Goal: Book appointment/travel/reservation

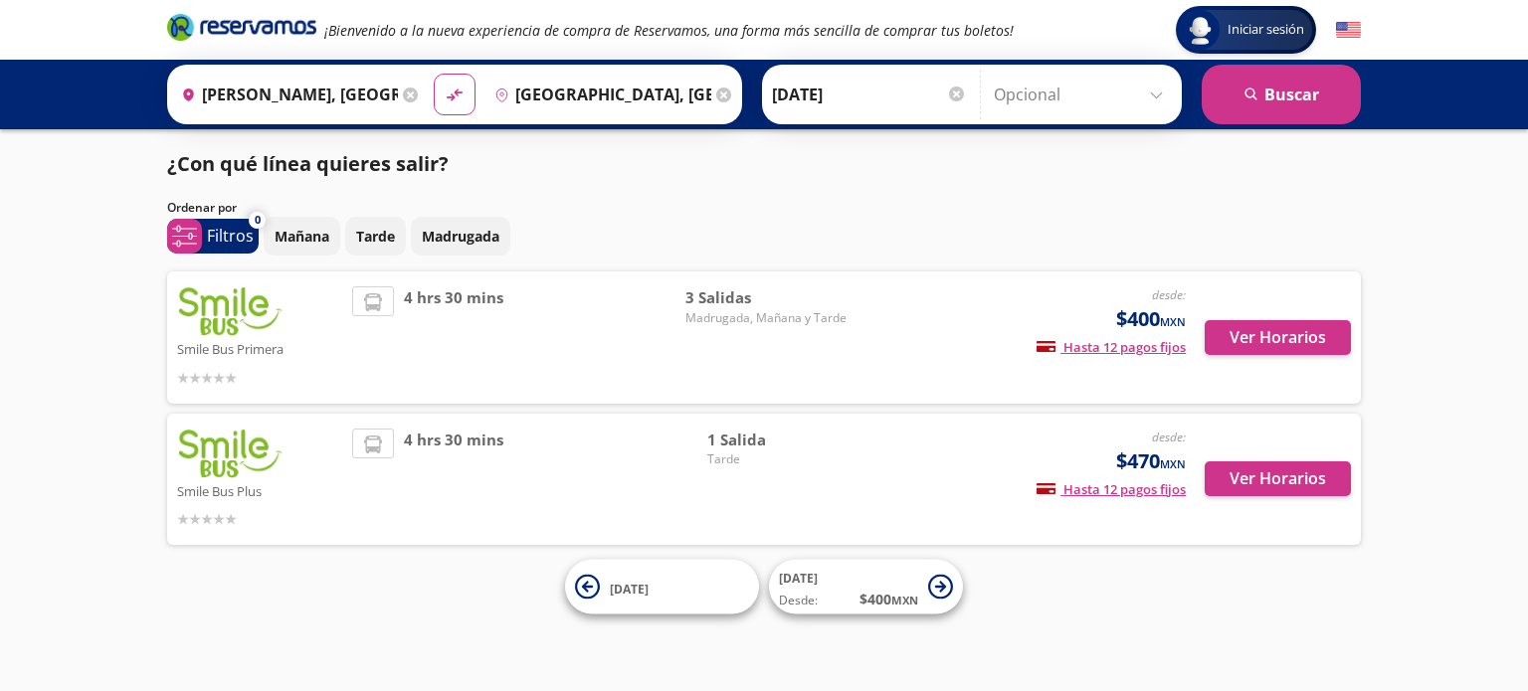
click at [407, 90] on icon at bounding box center [410, 95] width 15 height 15
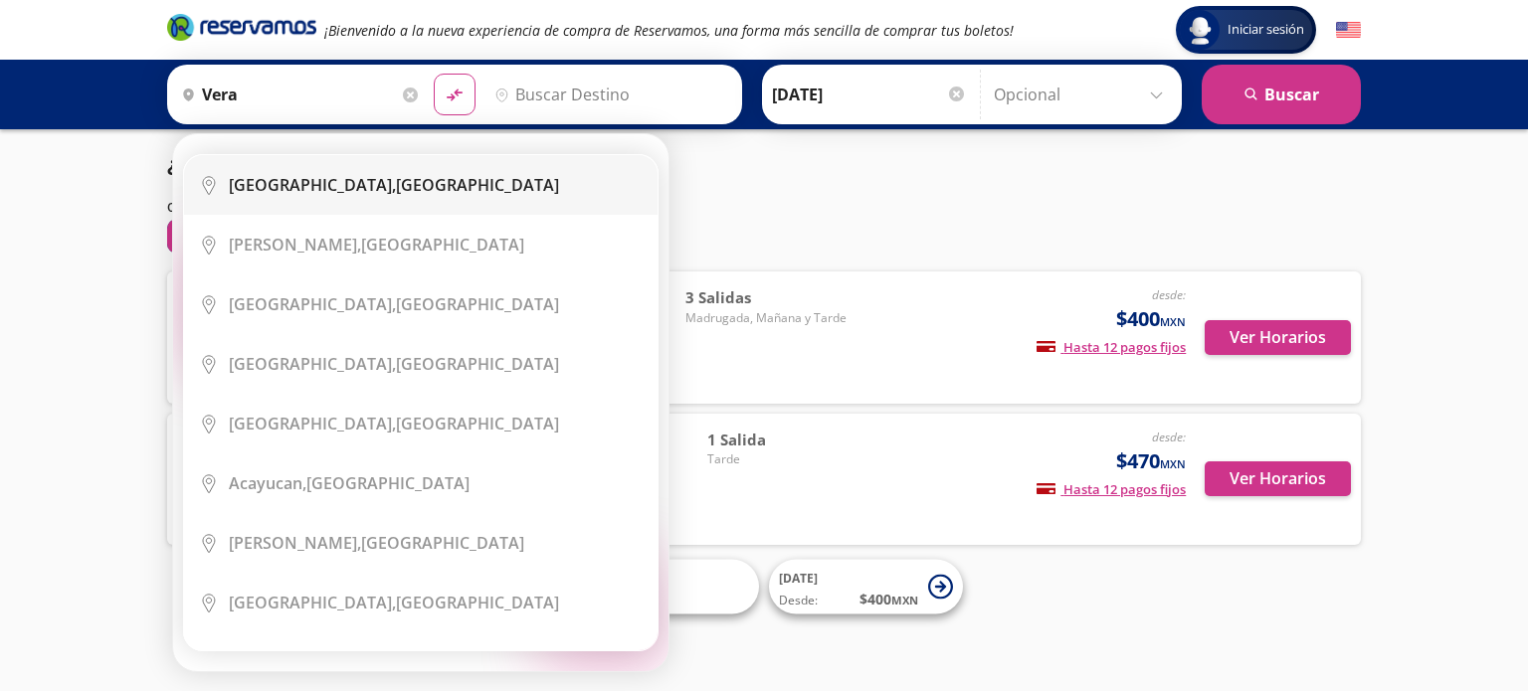
click at [354, 179] on div "[GEOGRAPHIC_DATA], [GEOGRAPHIC_DATA]" at bounding box center [394, 185] width 330 height 22
type input "[GEOGRAPHIC_DATA], [GEOGRAPHIC_DATA]"
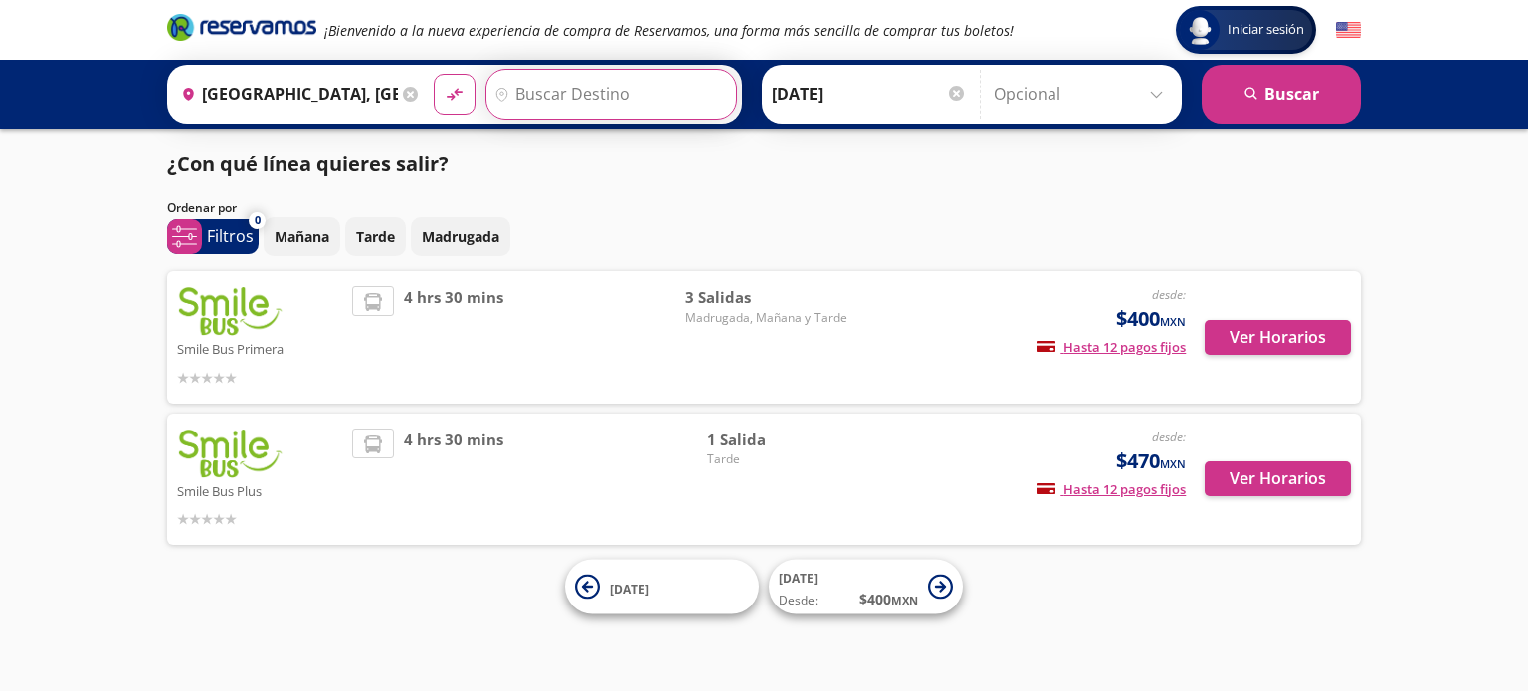
click at [565, 81] on input "Destino" at bounding box center [608, 95] width 245 height 50
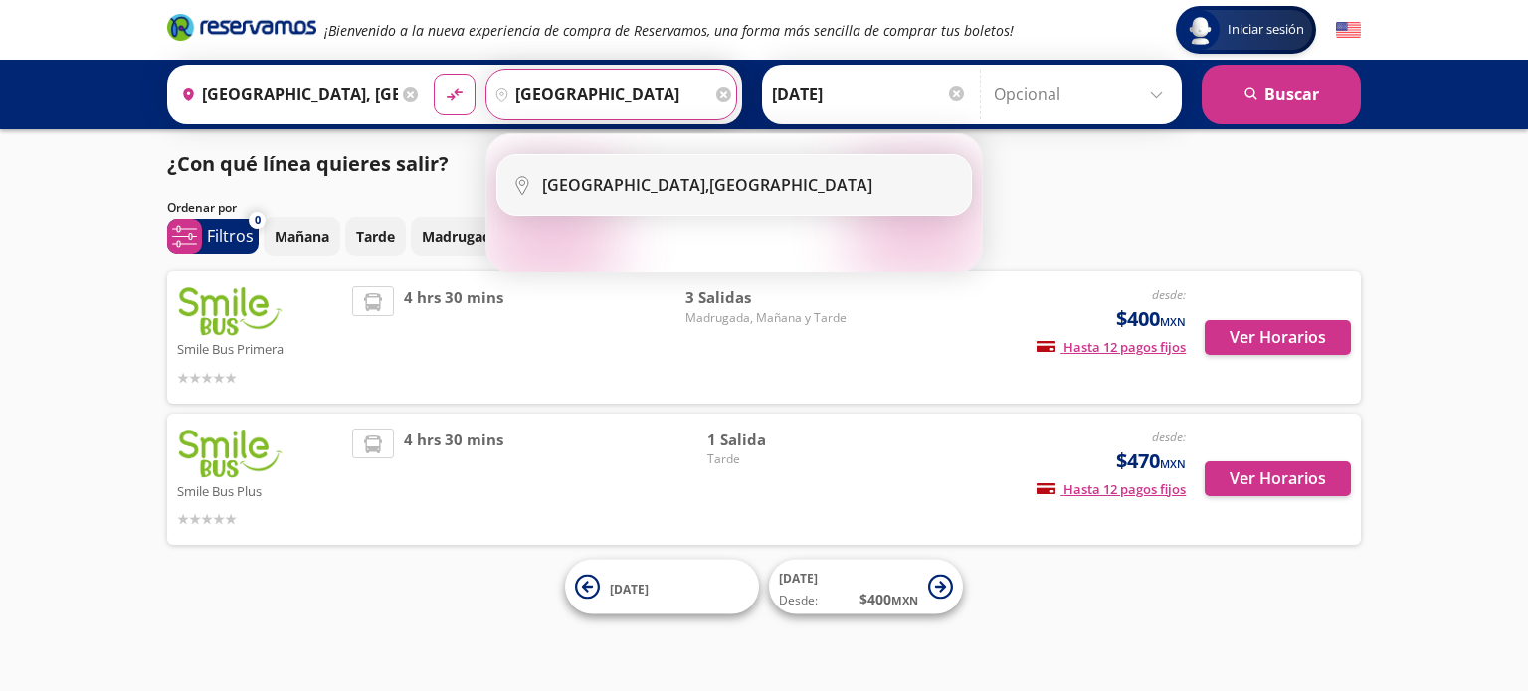
click at [602, 170] on li "City Icon [GEOGRAPHIC_DATA], [GEOGRAPHIC_DATA]" at bounding box center [733, 185] width 473 height 60
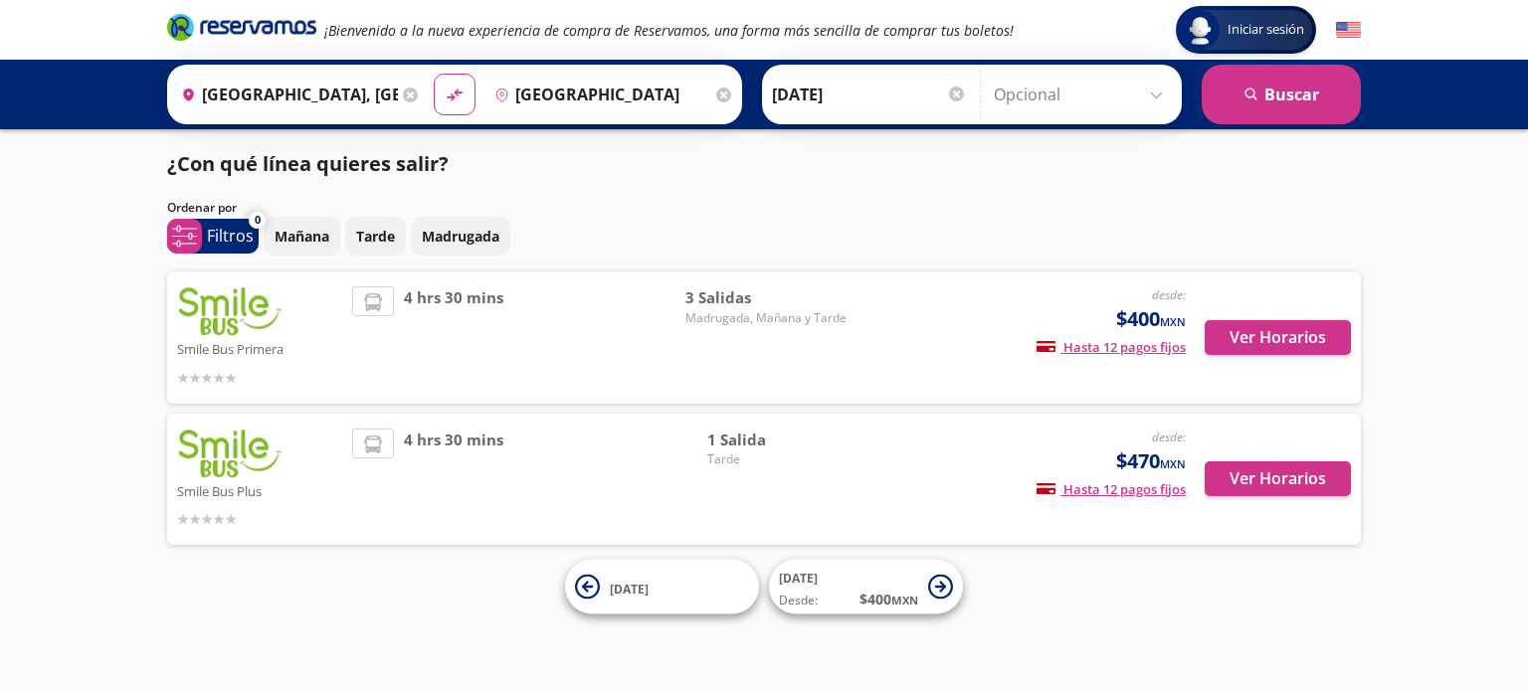
type input "[GEOGRAPHIC_DATA], [GEOGRAPHIC_DATA]"
click at [1251, 106] on button "search [GEOGRAPHIC_DATA]" at bounding box center [1281, 95] width 159 height 60
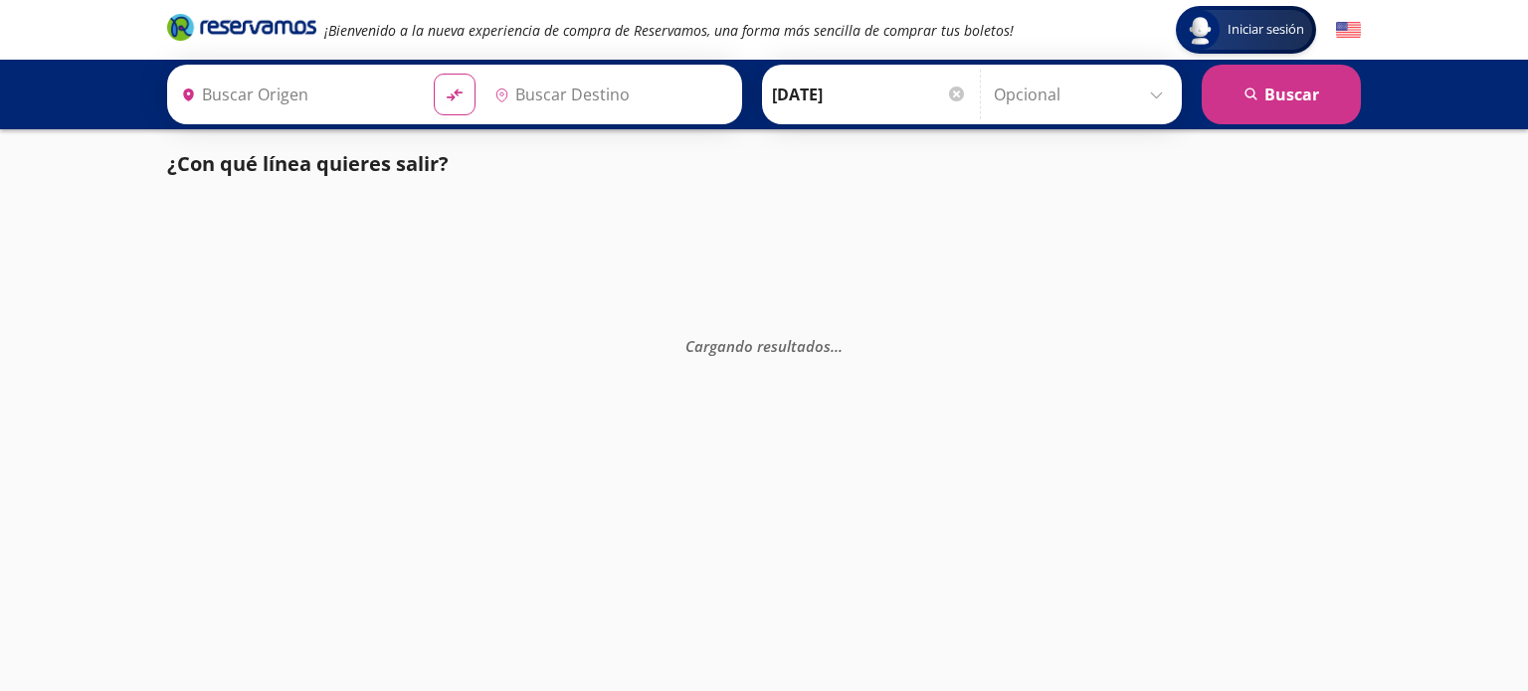
type input "[GEOGRAPHIC_DATA], [GEOGRAPHIC_DATA]"
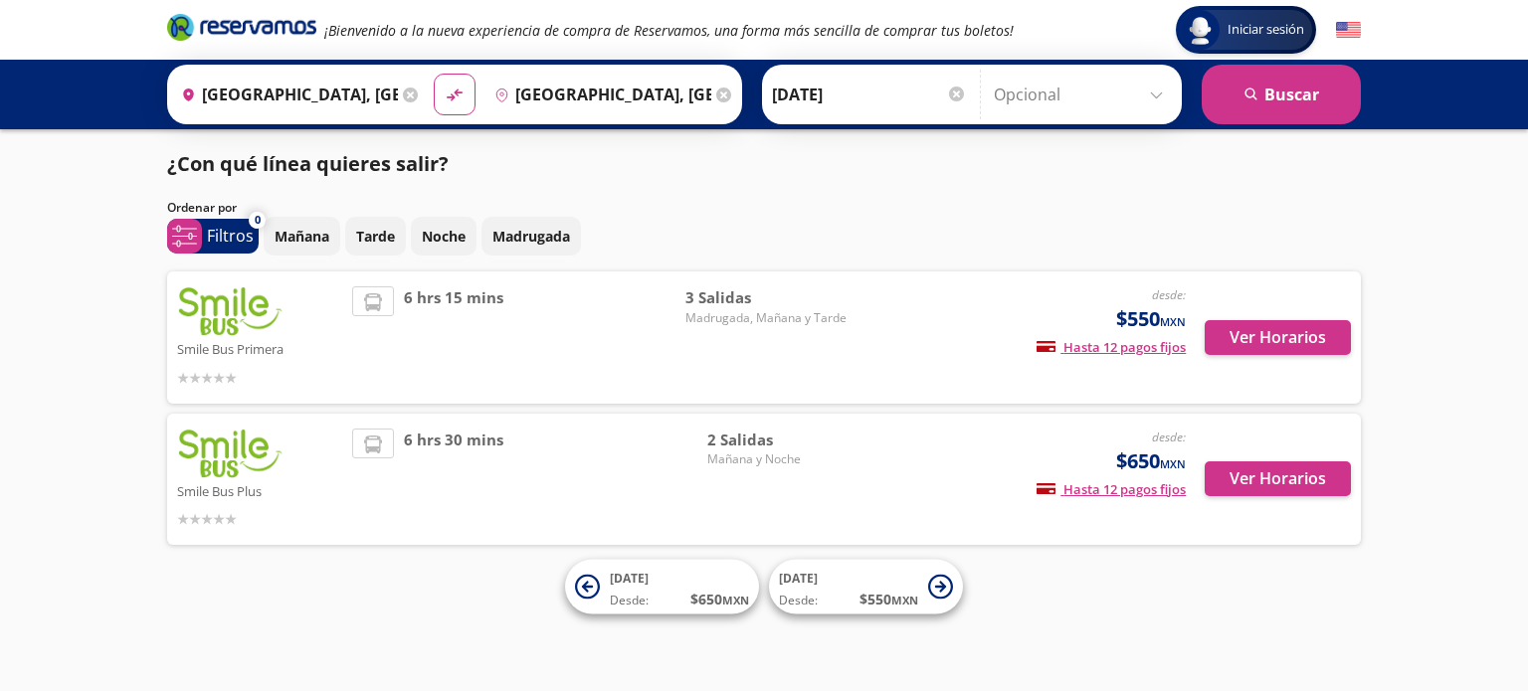
click at [1251, 106] on button "search [GEOGRAPHIC_DATA]" at bounding box center [1281, 95] width 159 height 60
click at [410, 97] on icon at bounding box center [410, 95] width 15 height 15
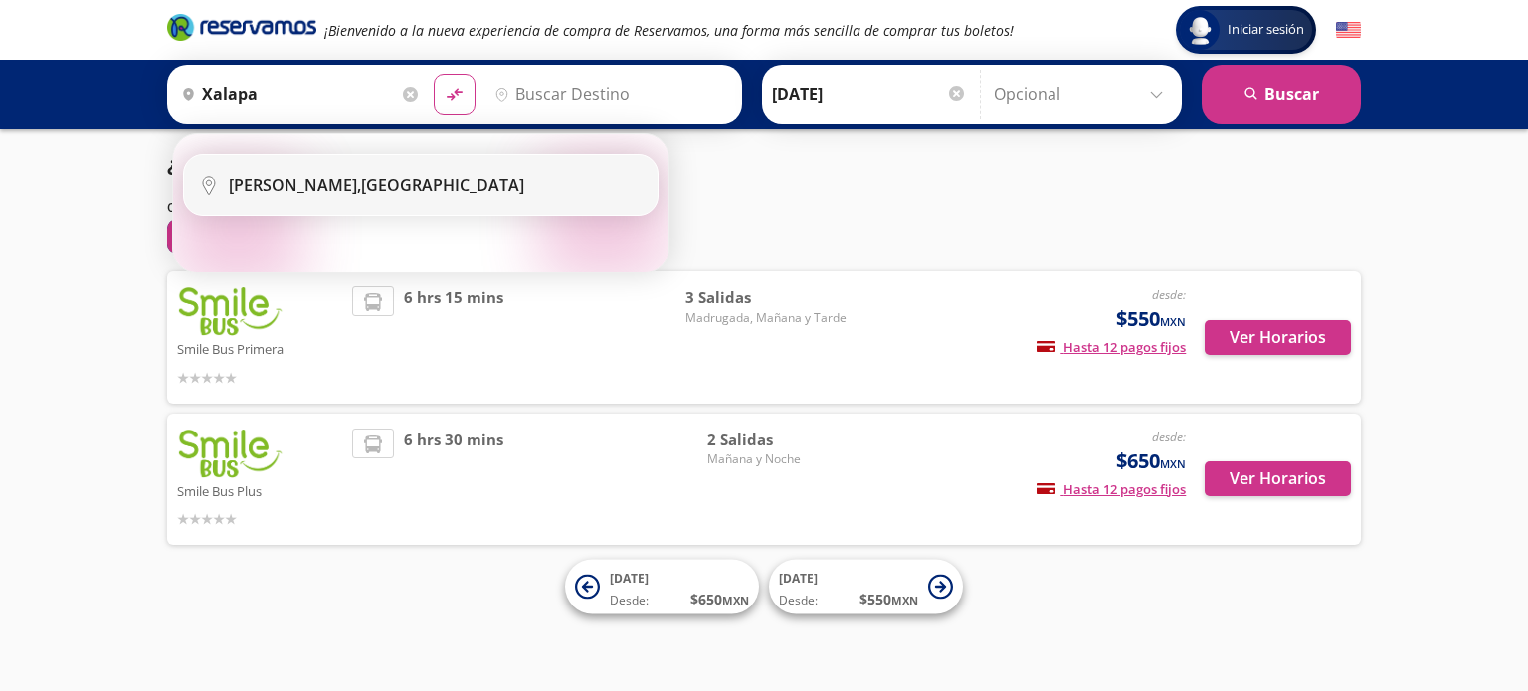
click at [350, 184] on b "[PERSON_NAME]," at bounding box center [295, 185] width 132 height 22
type input "[PERSON_NAME], [GEOGRAPHIC_DATA]"
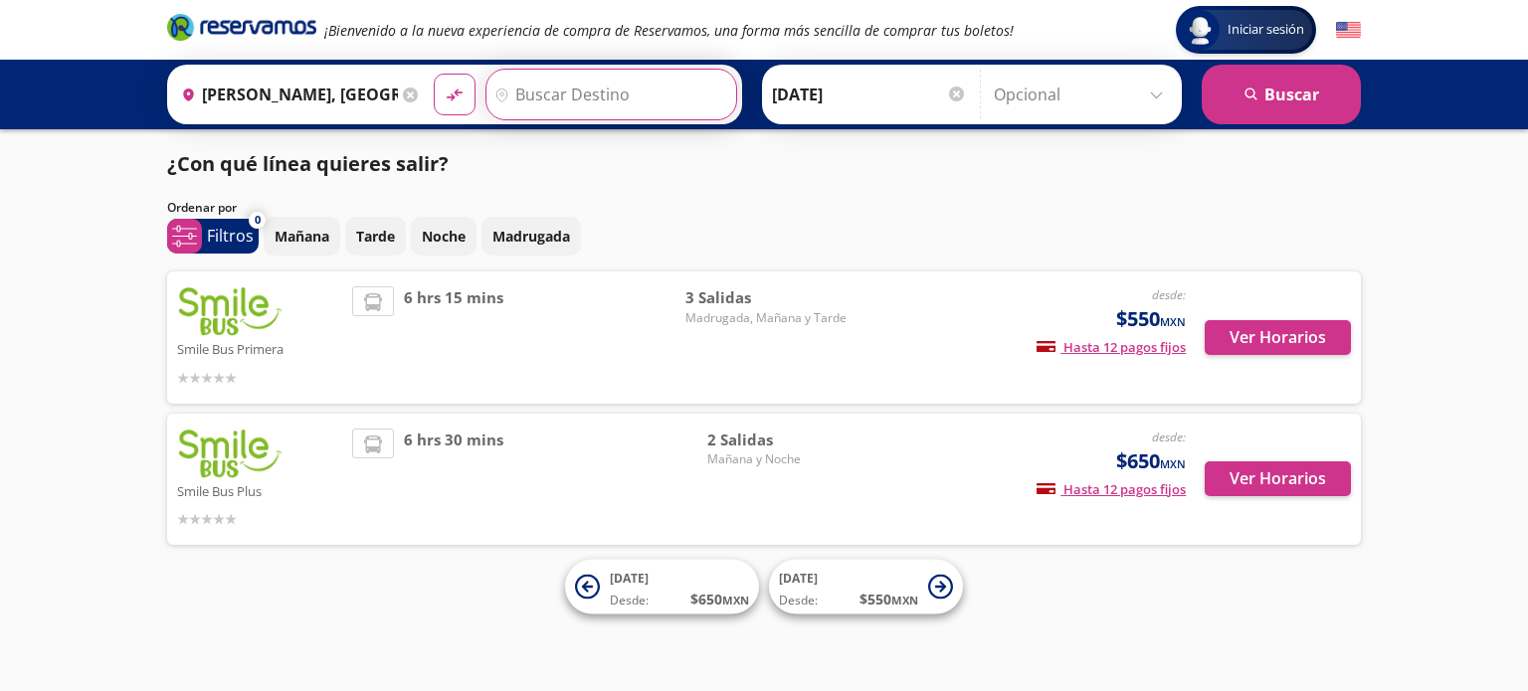
click at [527, 94] on input "Destino" at bounding box center [608, 95] width 245 height 50
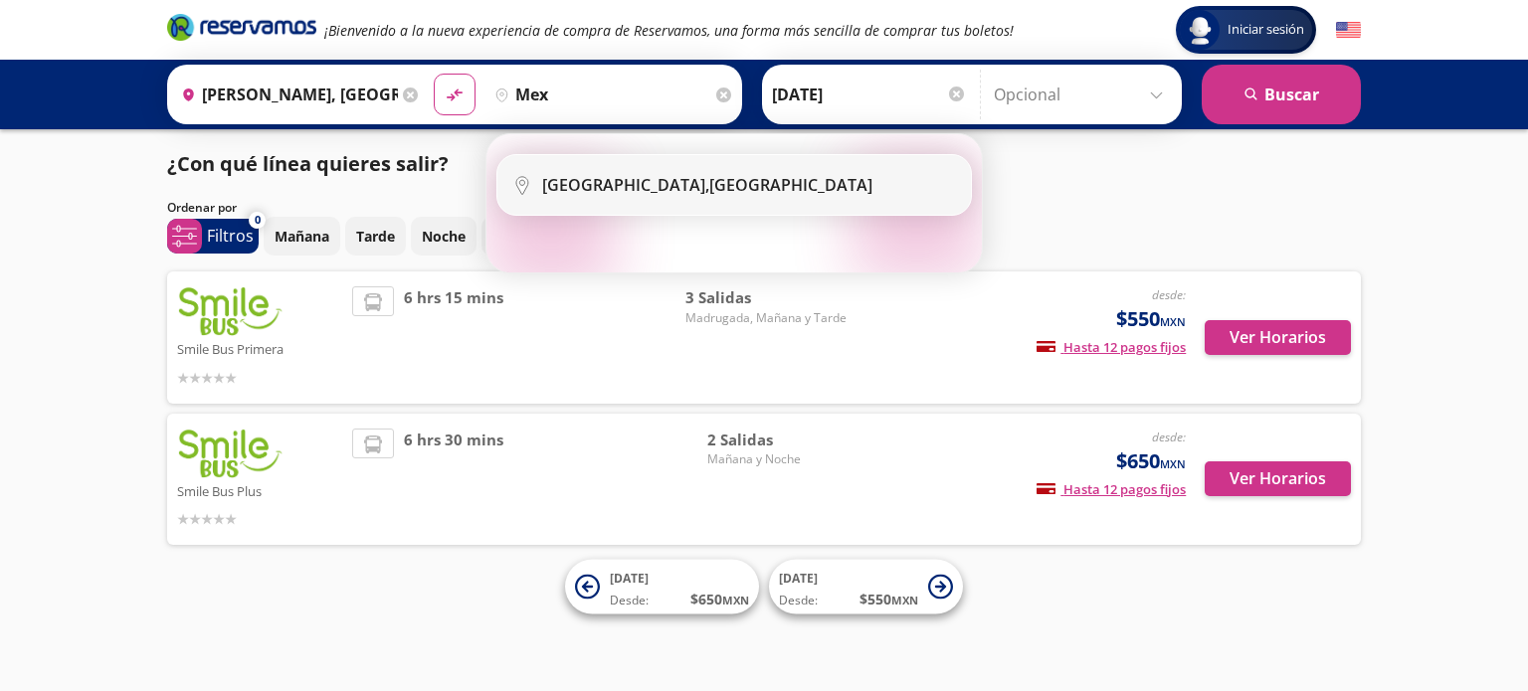
click at [593, 169] on li "City Icon [GEOGRAPHIC_DATA], [GEOGRAPHIC_DATA]" at bounding box center [733, 185] width 473 height 60
type input "[GEOGRAPHIC_DATA], [GEOGRAPHIC_DATA]"
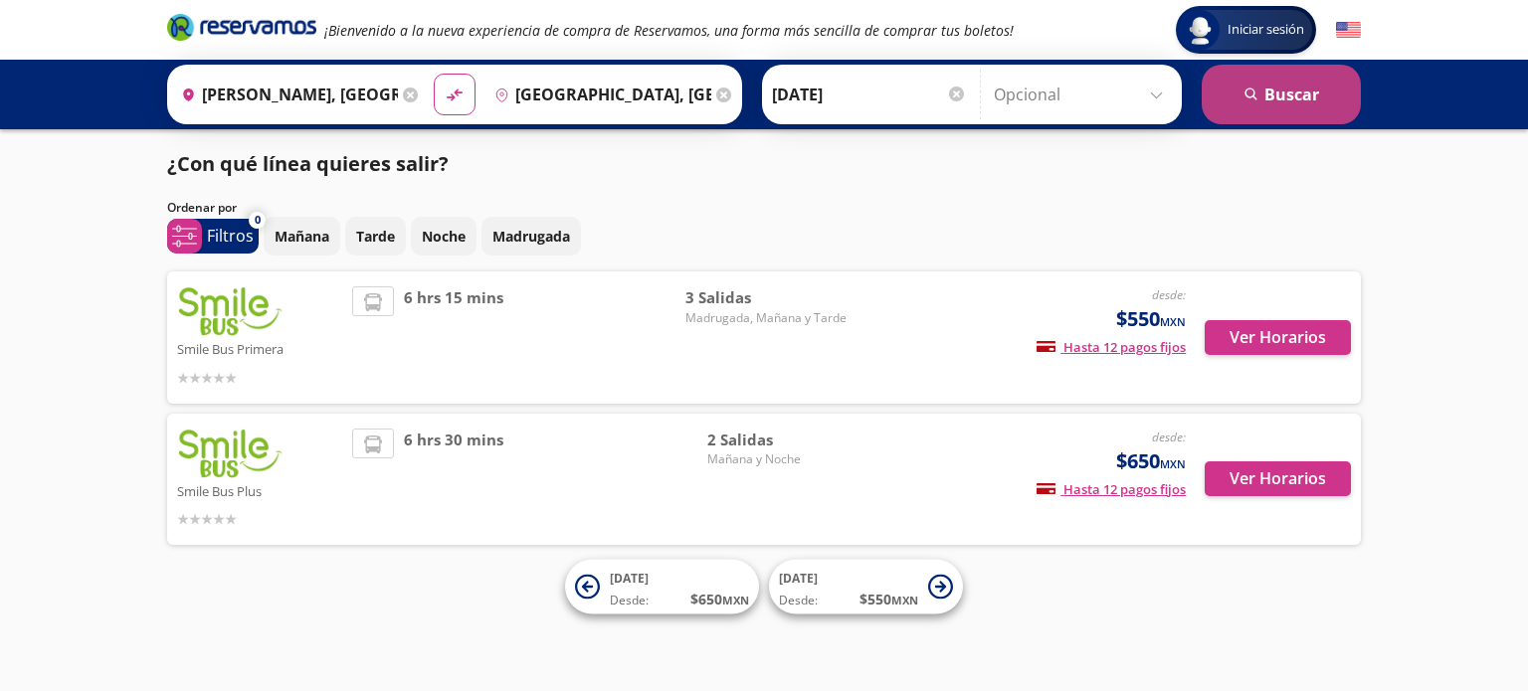
click at [1277, 114] on button "search [GEOGRAPHIC_DATA]" at bounding box center [1281, 95] width 159 height 60
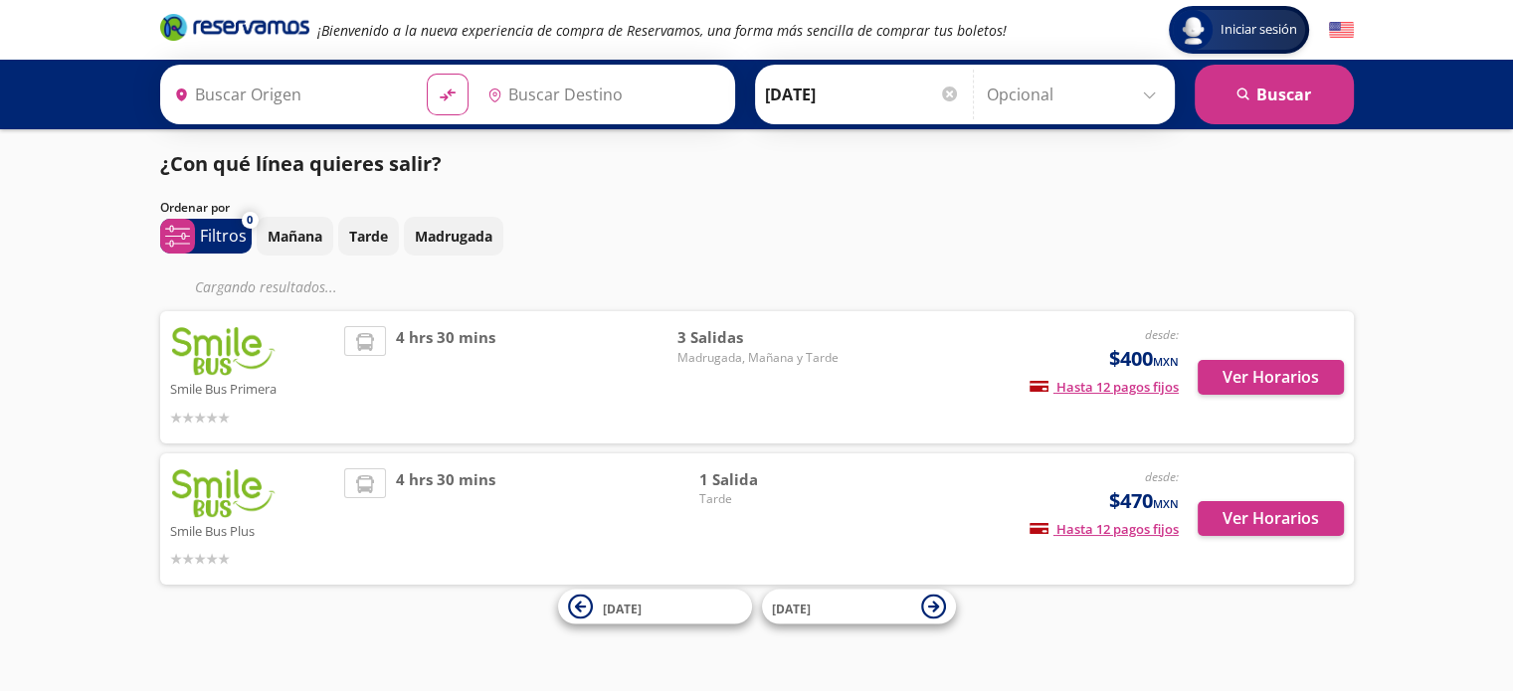
type input "[PERSON_NAME], [GEOGRAPHIC_DATA]"
type input "[GEOGRAPHIC_DATA], [GEOGRAPHIC_DATA]"
